Goal: Task Accomplishment & Management: Use online tool/utility

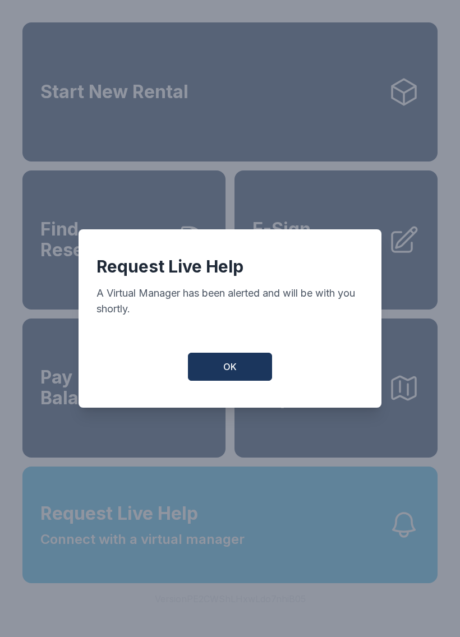
click at [219, 363] on button "OK" at bounding box center [230, 367] width 84 height 28
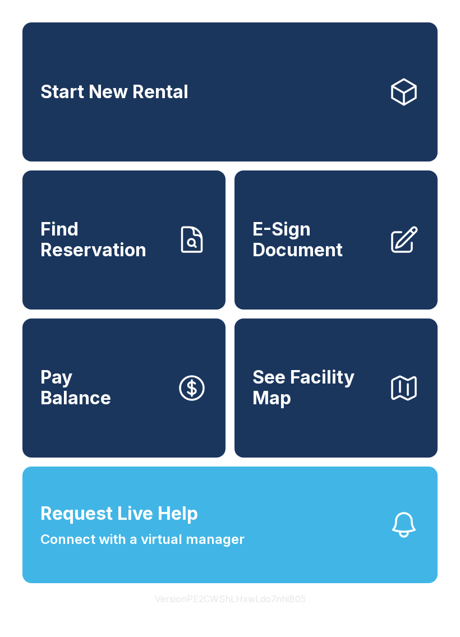
click at [356, 280] on link "E-Sign Document" at bounding box center [336, 240] width 203 height 139
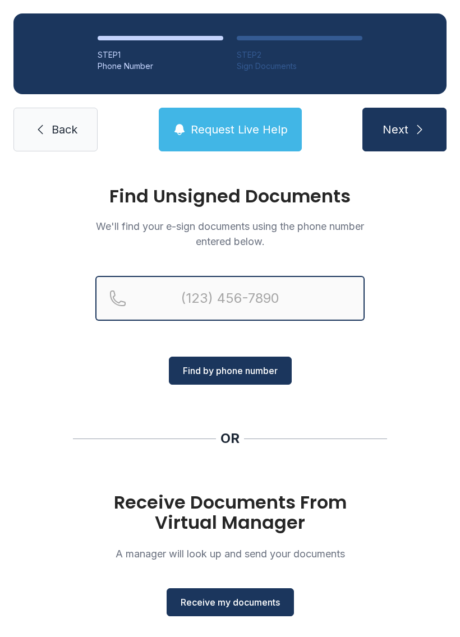
click at [293, 304] on input "Reservation phone number" at bounding box center [229, 298] width 269 height 45
type input "("
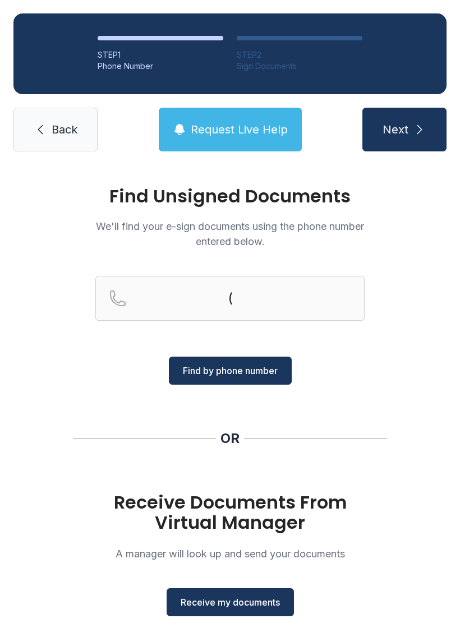
click at [261, 604] on span "Receive my documents" at bounding box center [230, 602] width 99 height 13
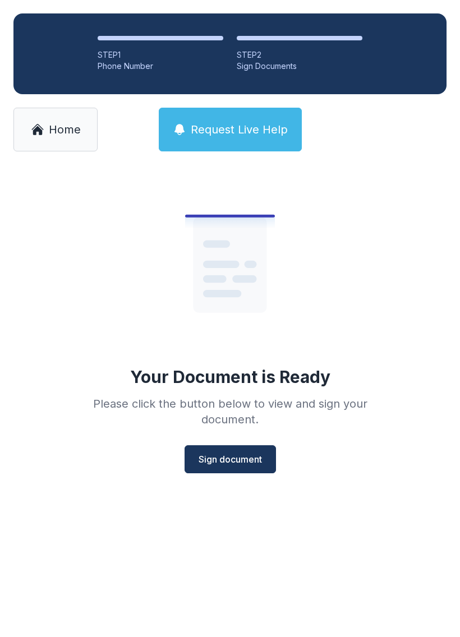
click at [247, 467] on button "Sign document" at bounding box center [230, 459] width 91 height 28
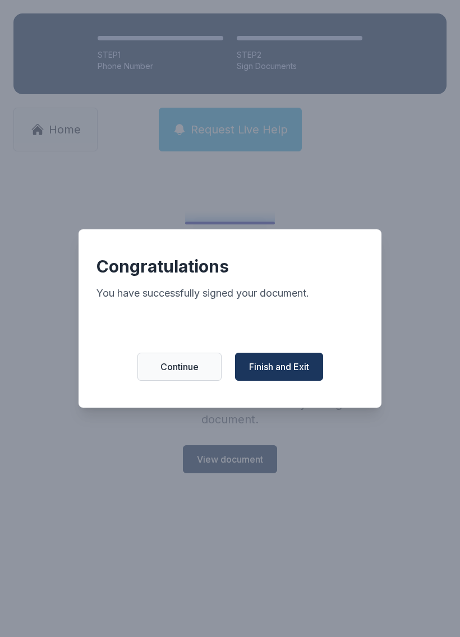
click at [278, 374] on span "Finish and Exit" at bounding box center [279, 366] width 60 height 13
